Goal: Transaction & Acquisition: Purchase product/service

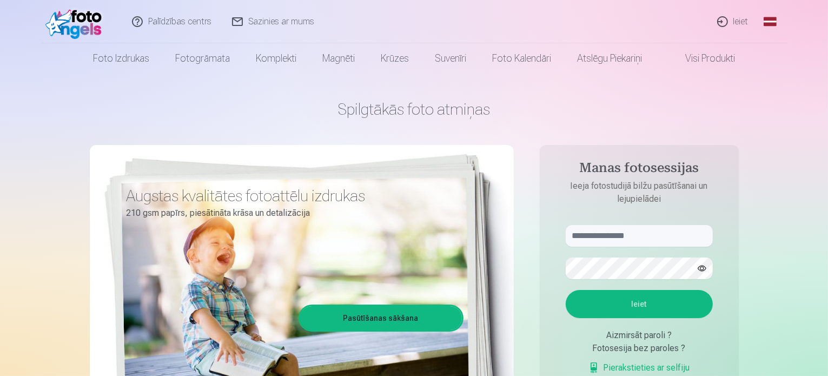
click at [738, 19] on link "Ieiet" at bounding box center [734, 21] width 52 height 43
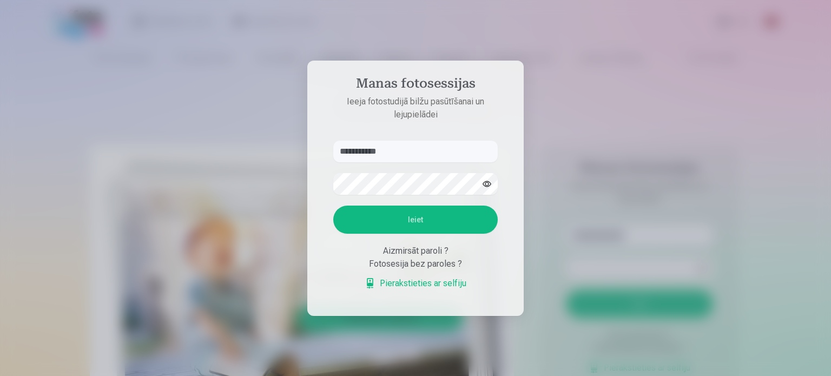
type input "**********"
click at [386, 227] on button "Ieiet" at bounding box center [415, 220] width 165 height 28
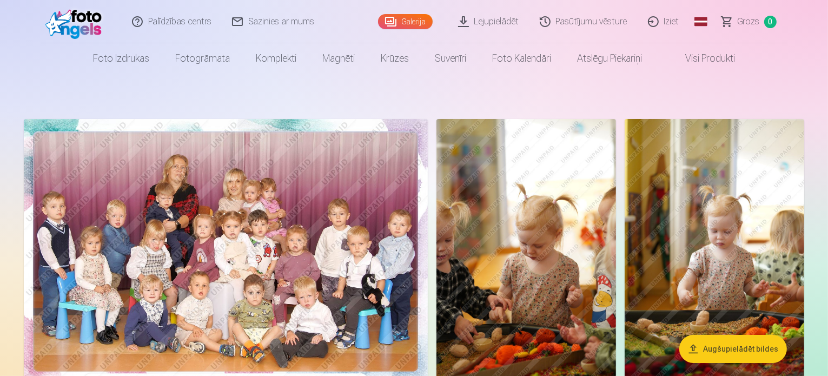
click at [403, 21] on link "Galerija" at bounding box center [405, 21] width 55 height 15
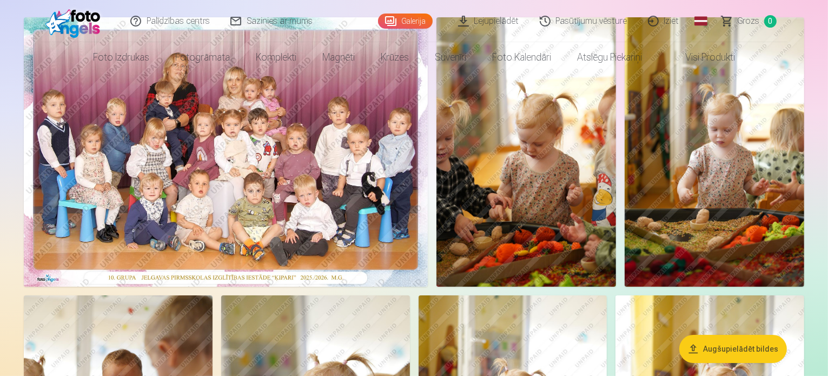
scroll to position [106, 0]
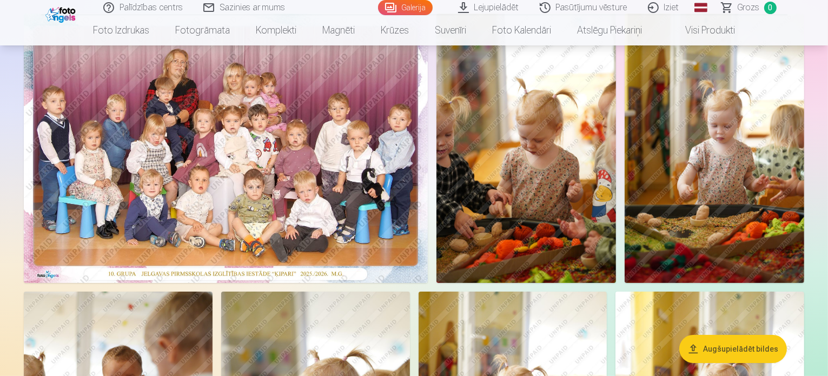
click at [428, 220] on img at bounding box center [226, 148] width 404 height 269
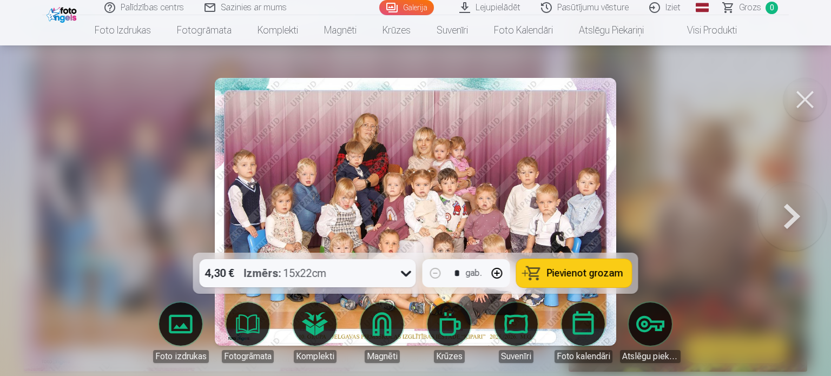
click at [396, 205] on img at bounding box center [416, 212] width 402 height 268
click at [799, 87] on button at bounding box center [805, 99] width 43 height 43
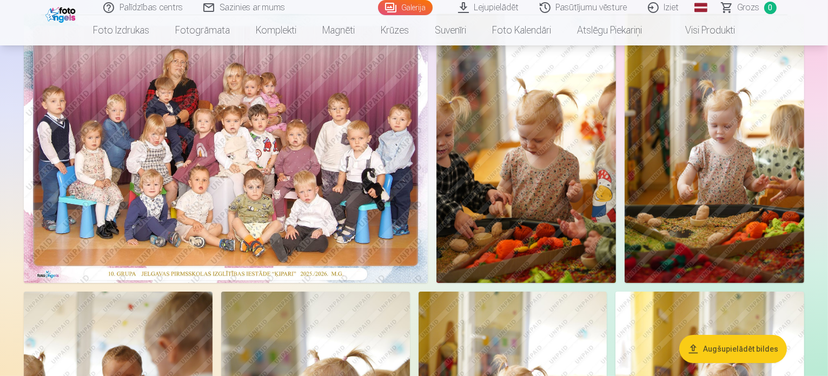
click at [327, 114] on img at bounding box center [226, 148] width 404 height 269
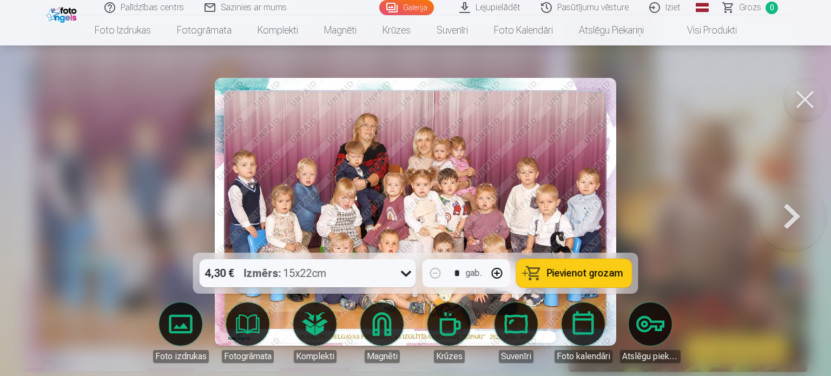
click at [433, 181] on img at bounding box center [416, 212] width 402 height 268
click at [798, 96] on button at bounding box center [805, 99] width 43 height 43
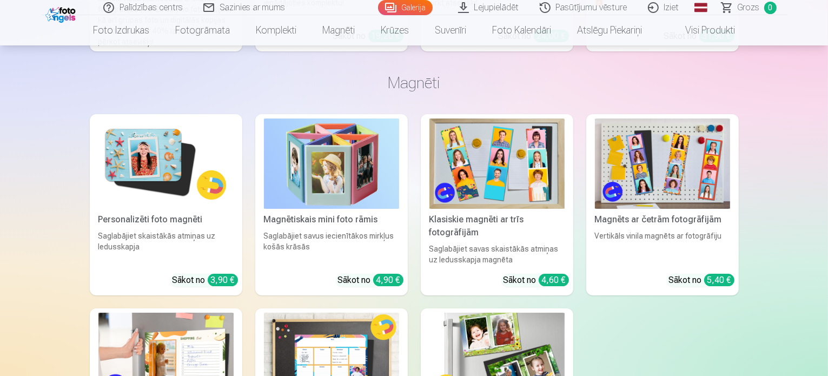
scroll to position [3748, 0]
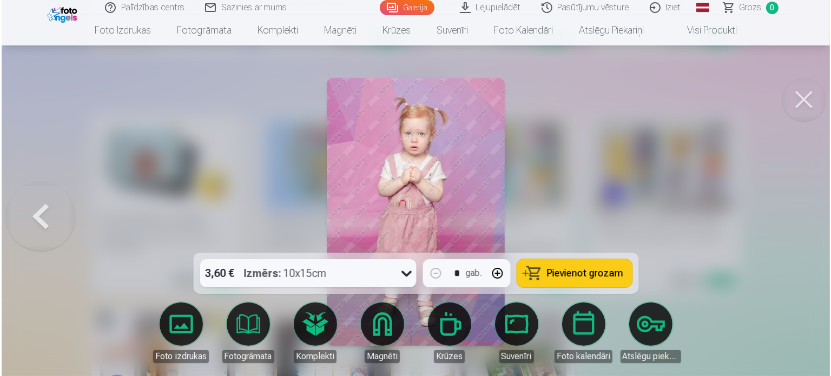
scroll to position [3759, 0]
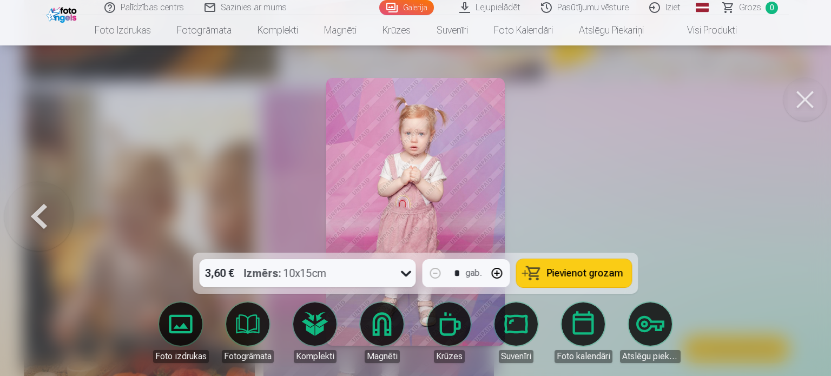
click at [802, 94] on button at bounding box center [805, 99] width 43 height 43
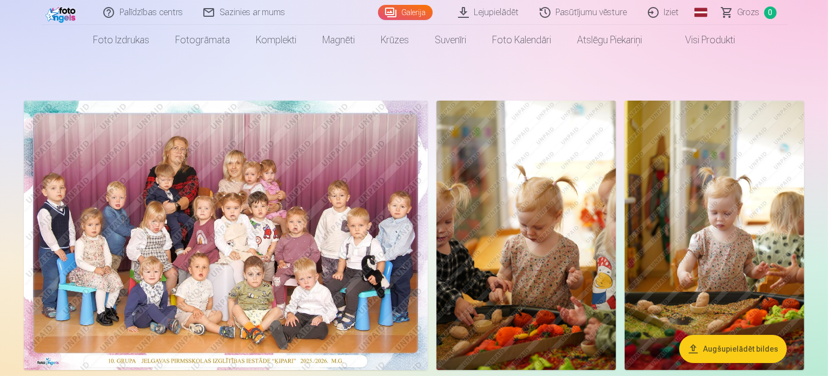
scroll to position [19, 0]
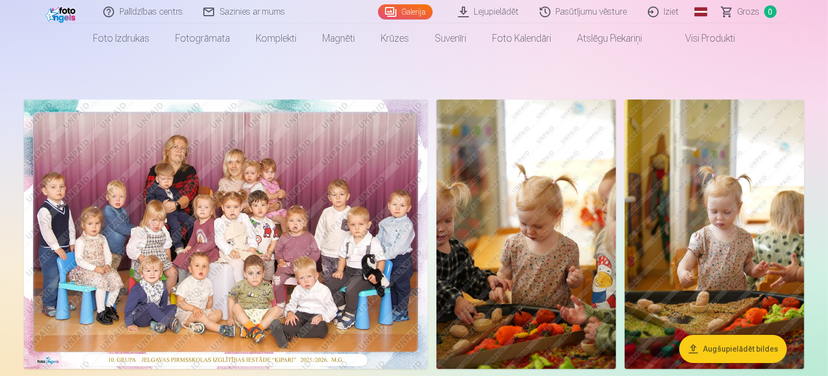
click at [325, 273] on img at bounding box center [226, 234] width 404 height 269
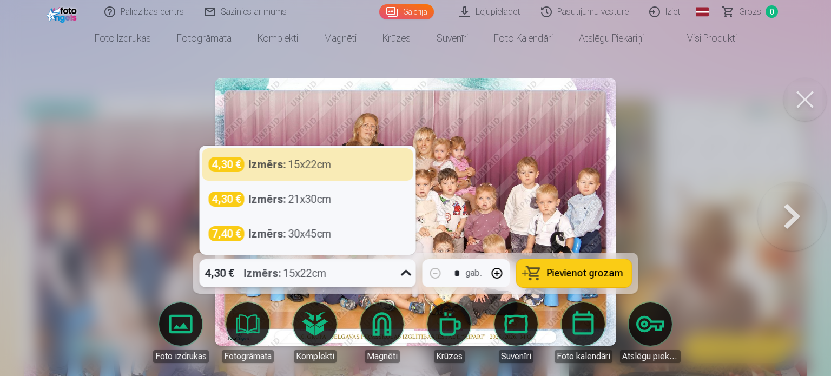
click at [312, 275] on div "Izmērs : 15x22cm" at bounding box center [285, 273] width 83 height 28
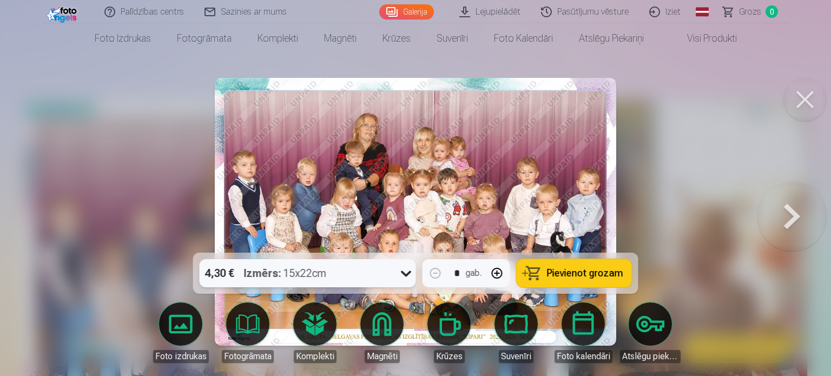
click at [312, 275] on div "Izmērs : 15x22cm" at bounding box center [285, 273] width 83 height 28
click at [587, 274] on span "Pievienot grozam" at bounding box center [585, 273] width 76 height 10
click at [797, 91] on button at bounding box center [805, 99] width 43 height 43
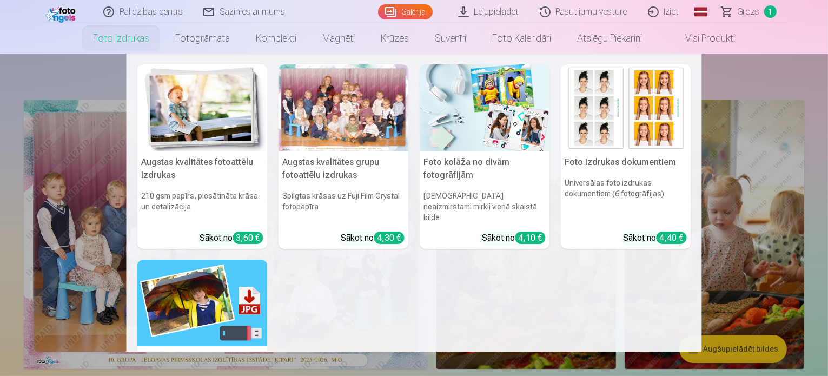
click at [212, 308] on img at bounding box center [202, 303] width 130 height 87
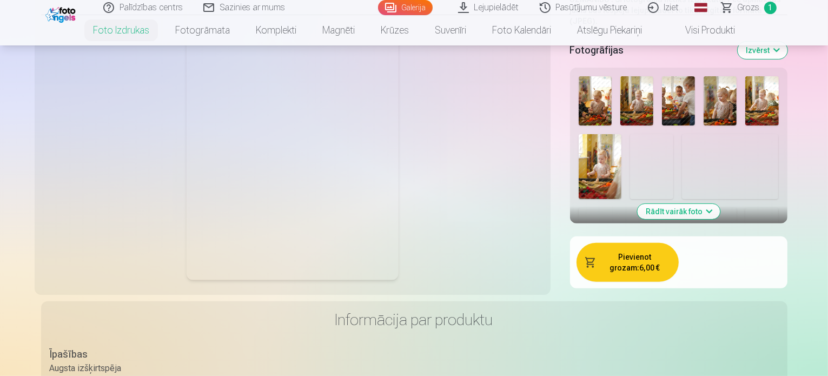
scroll to position [292, 0]
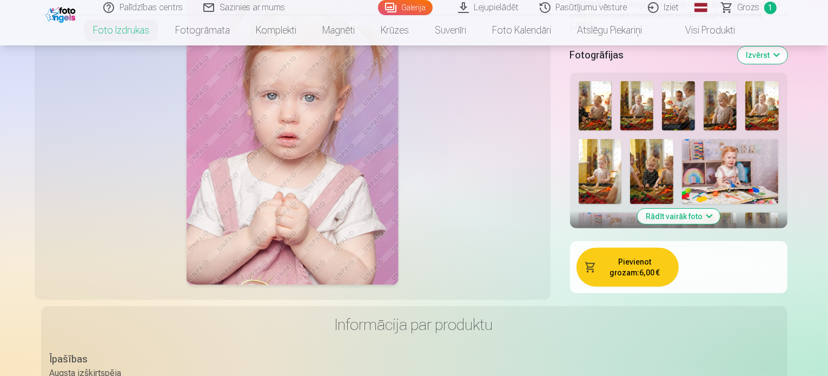
click at [679, 209] on button "Rādīt vairāk foto" at bounding box center [678, 216] width 83 height 15
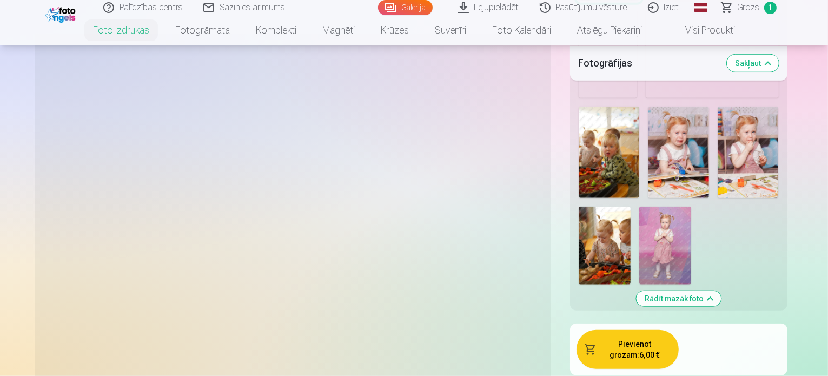
scroll to position [1004, 0]
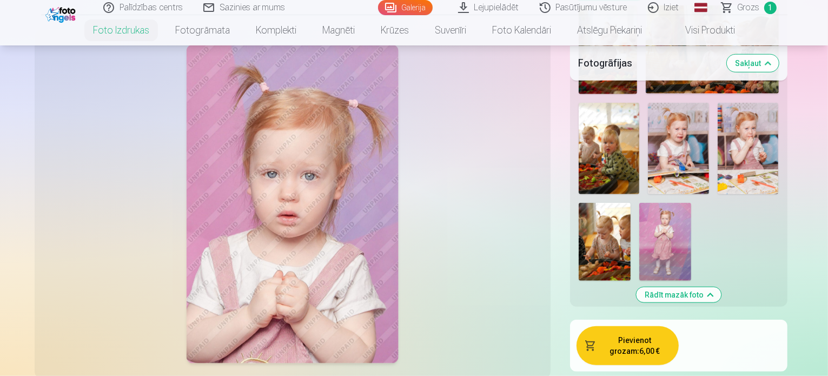
click at [687, 203] on img at bounding box center [666, 242] width 52 height 78
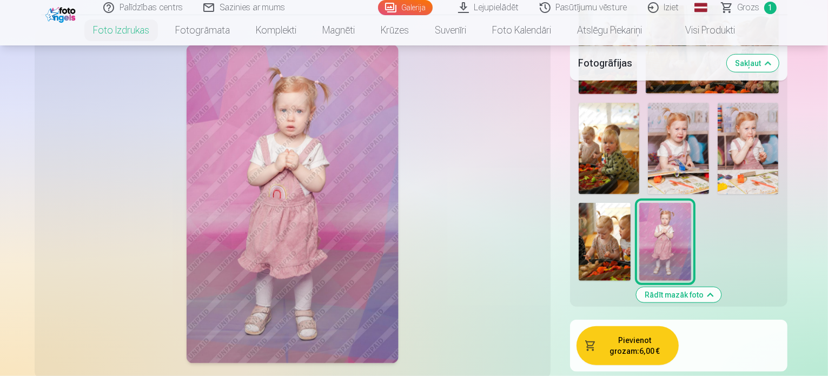
scroll to position [823, 0]
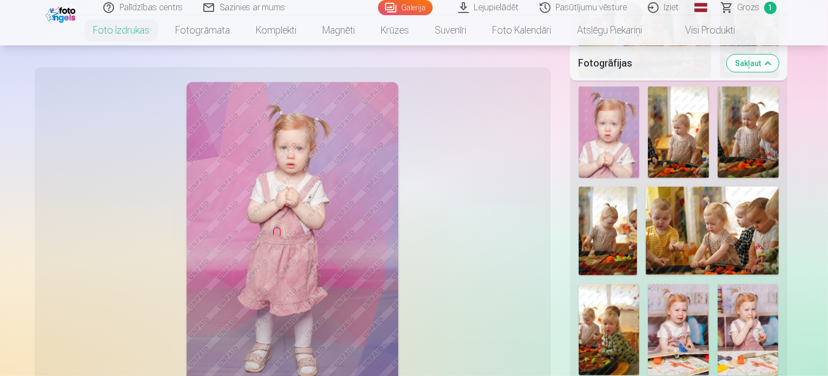
scroll to position [827, 0]
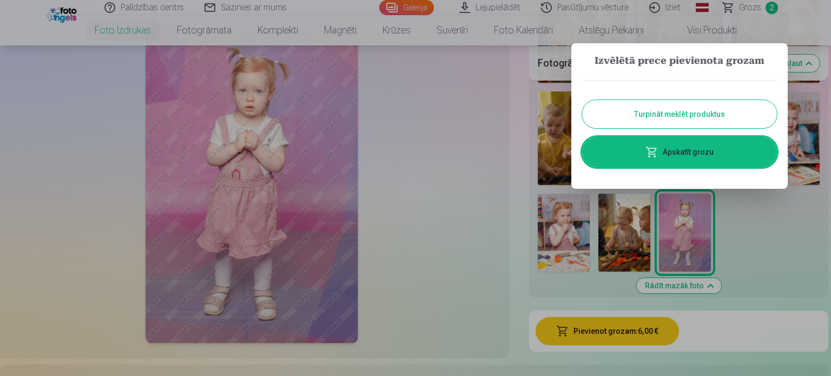
click at [675, 160] on link "Apskatīt grozu" at bounding box center [679, 152] width 195 height 30
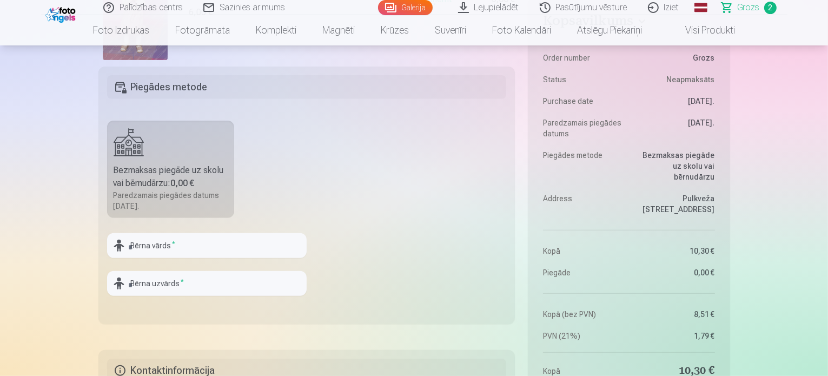
scroll to position [442, 0]
click at [201, 244] on input "text" at bounding box center [207, 245] width 200 height 25
click at [214, 245] on input "text" at bounding box center [207, 245] width 200 height 25
click at [269, 206] on fieldset "Piegādes metode Bezmaksas piegāde uz skolu vai bērnudārzu : 0,00 € Paredzamais …" at bounding box center [306, 195] width 417 height 258
drag, startPoint x: 144, startPoint y: 258, endPoint x: 156, endPoint y: 247, distance: 15.7
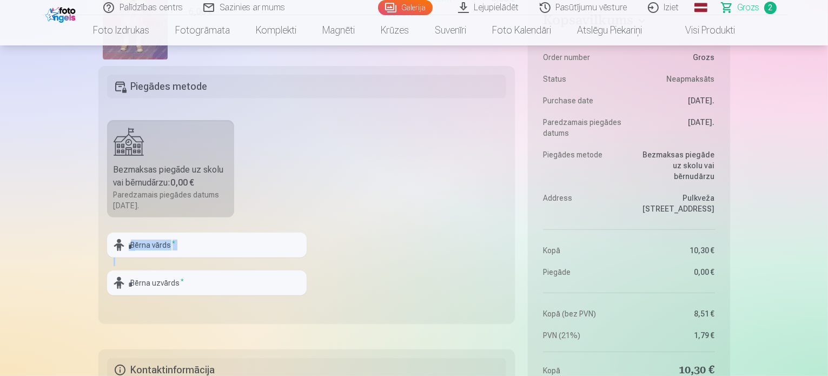
click at [156, 247] on div "Bērna vārds *" at bounding box center [207, 250] width 200 height 34
click at [156, 247] on input "text" at bounding box center [207, 245] width 200 height 25
type input "****"
click at [148, 279] on input "text" at bounding box center [207, 283] width 200 height 25
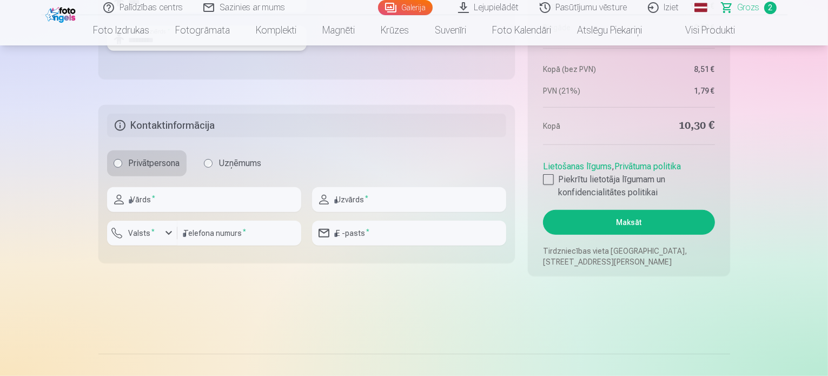
scroll to position [687, 0]
type input "*********"
click at [153, 198] on input "text" at bounding box center [204, 198] width 194 height 25
type input "****"
click at [422, 194] on input "text" at bounding box center [409, 198] width 194 height 25
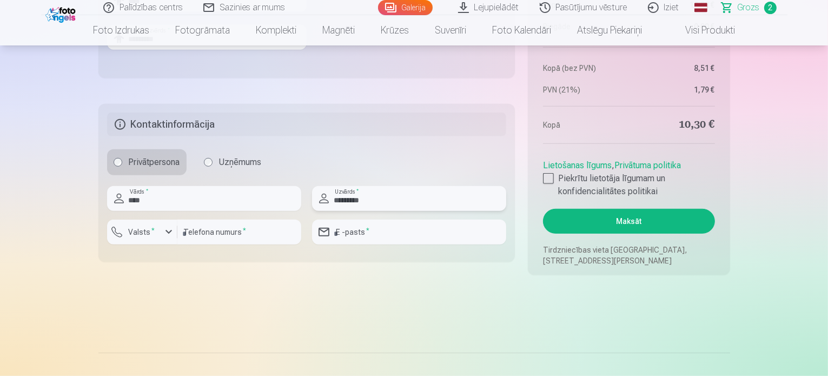
type input "*********"
click at [206, 239] on input "number" at bounding box center [239, 232] width 124 height 25
type input "********"
click at [355, 233] on input "email" at bounding box center [409, 232] width 194 height 25
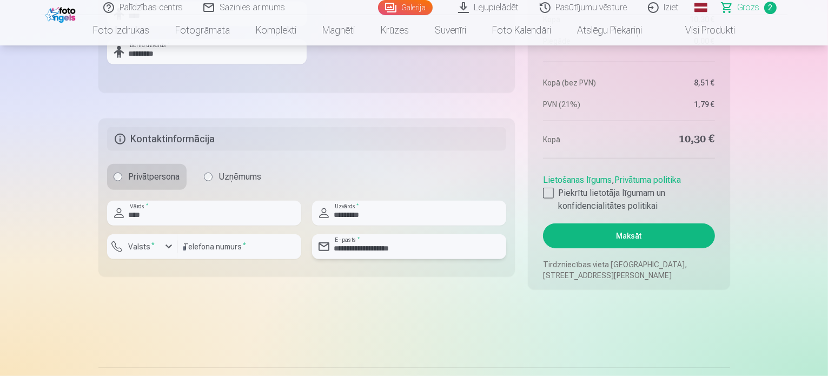
scroll to position [672, 0]
type input "**********"
click at [548, 195] on div at bounding box center [548, 193] width 11 height 11
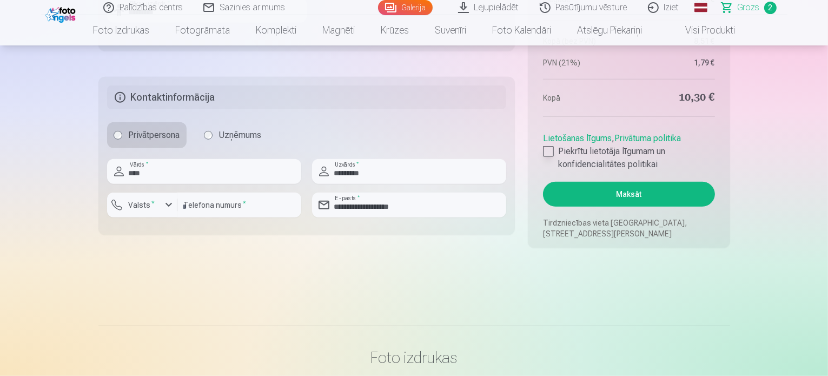
scroll to position [725, 0]
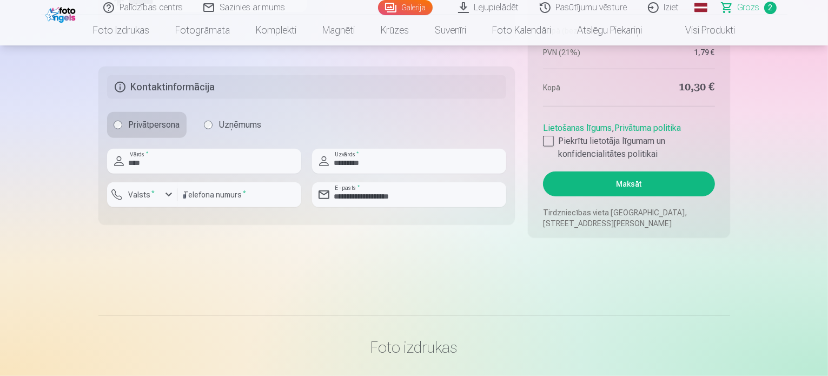
click at [603, 182] on button "Maksāt" at bounding box center [629, 184] width 172 height 25
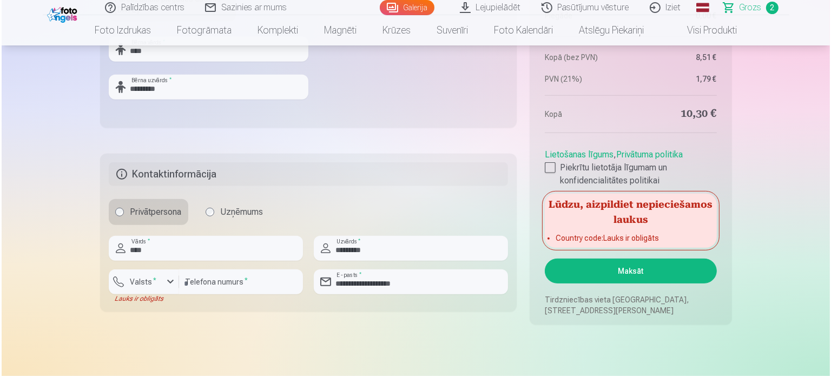
scroll to position [636, 0]
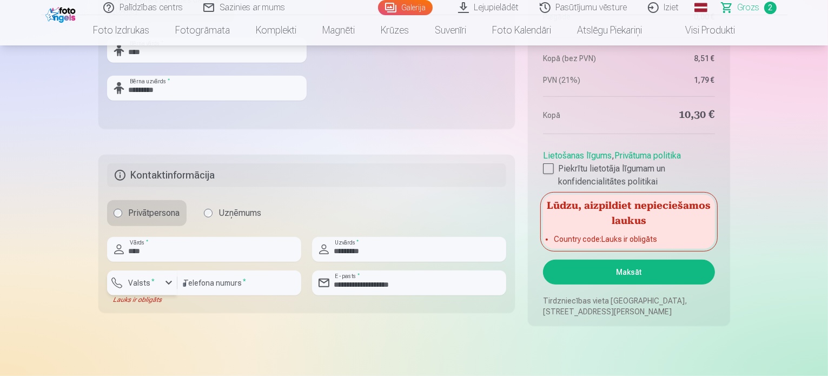
click at [149, 293] on button "Valsts *" at bounding box center [142, 283] width 70 height 25
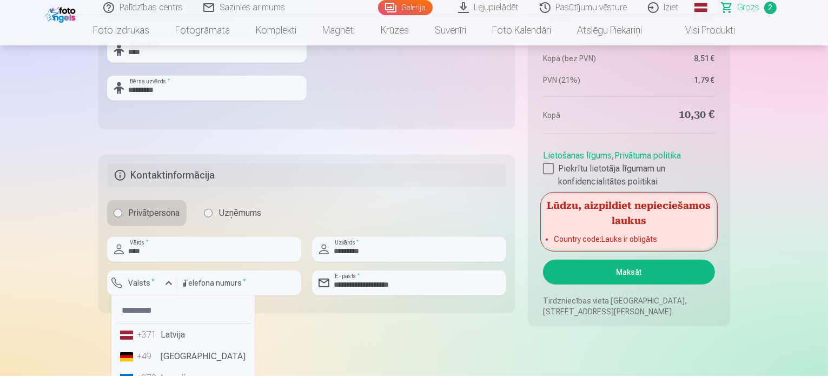
click at [163, 336] on li "+371 Latvija" at bounding box center [183, 335] width 135 height 22
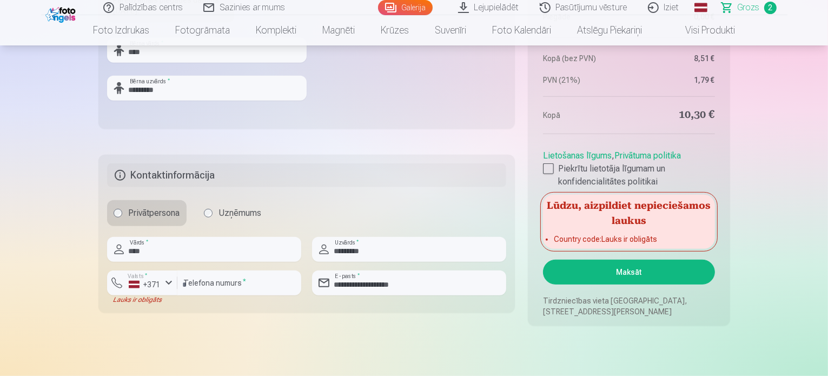
click at [608, 267] on button "Maksāt" at bounding box center [629, 272] width 172 height 25
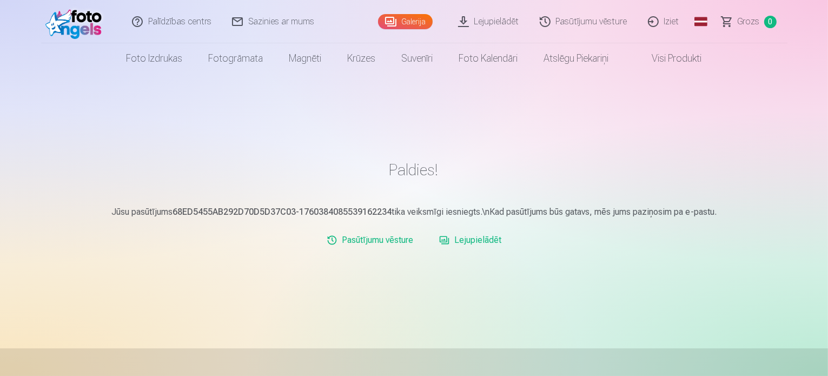
click at [412, 21] on link "Galerija" at bounding box center [405, 21] width 55 height 15
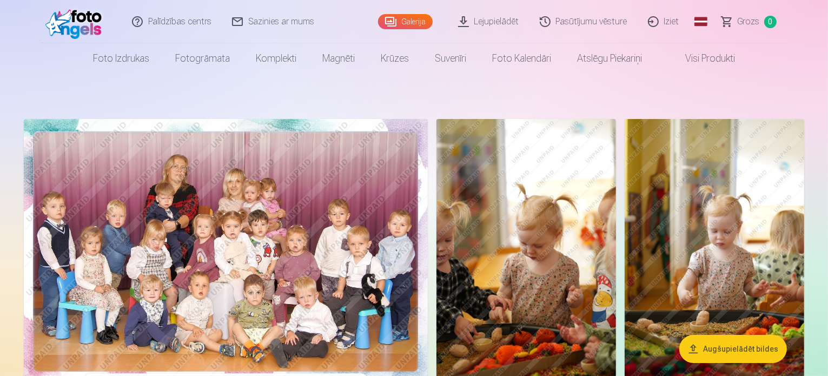
click at [469, 26] on link "Lejupielādēt" at bounding box center [490, 21] width 82 height 43
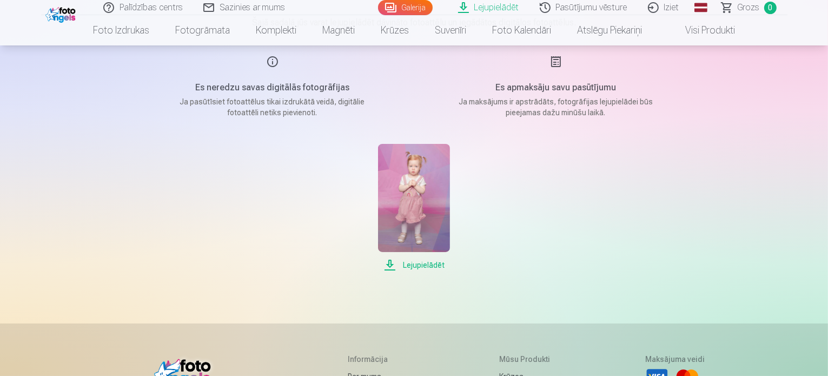
scroll to position [153, 0]
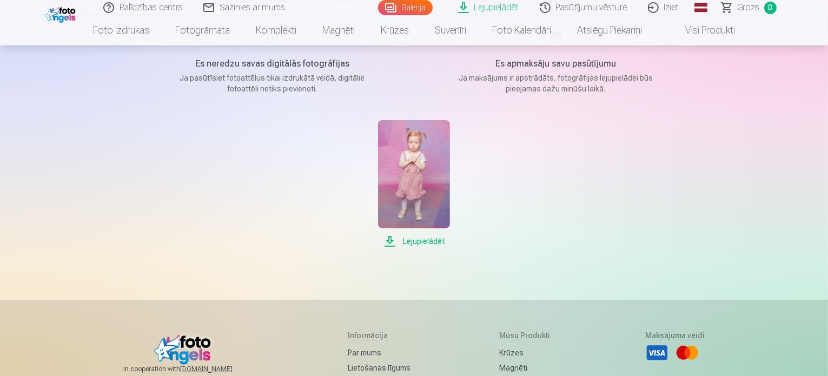
click at [424, 248] on main "Lejupielādēt Šajā sadaļā jūs varat lejupielādēt dāvināto fotoattēlu un iegādāto…" at bounding box center [414, 97] width 541 height 353
click at [425, 244] on span "Lejupielādēt" at bounding box center [414, 241] width 72 height 13
